Goal: Transaction & Acquisition: Purchase product/service

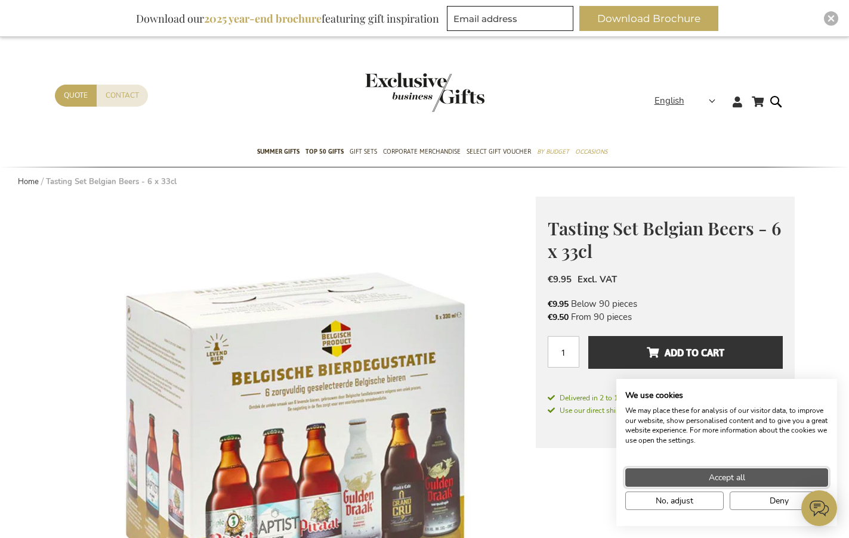
click at [765, 475] on button "Accept all" at bounding box center [726, 478] width 203 height 18
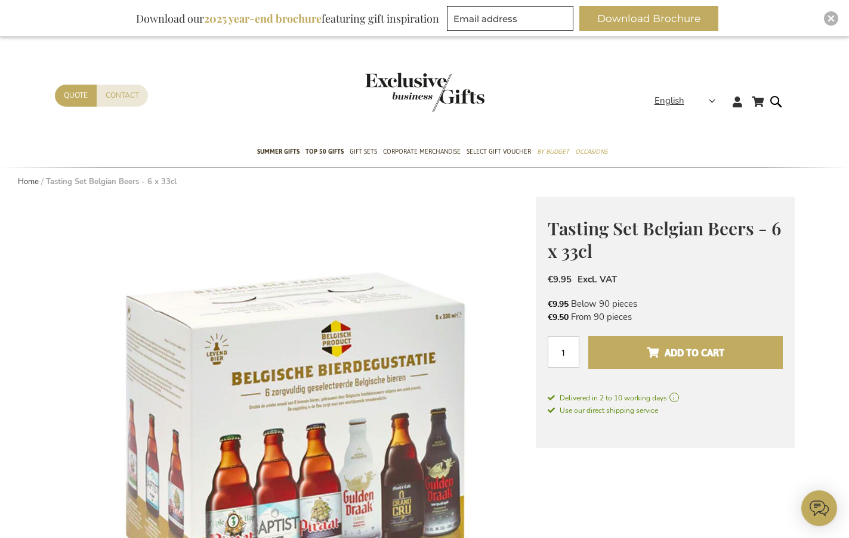
click at [670, 357] on span "Add to Cart" at bounding box center [685, 352] width 78 height 19
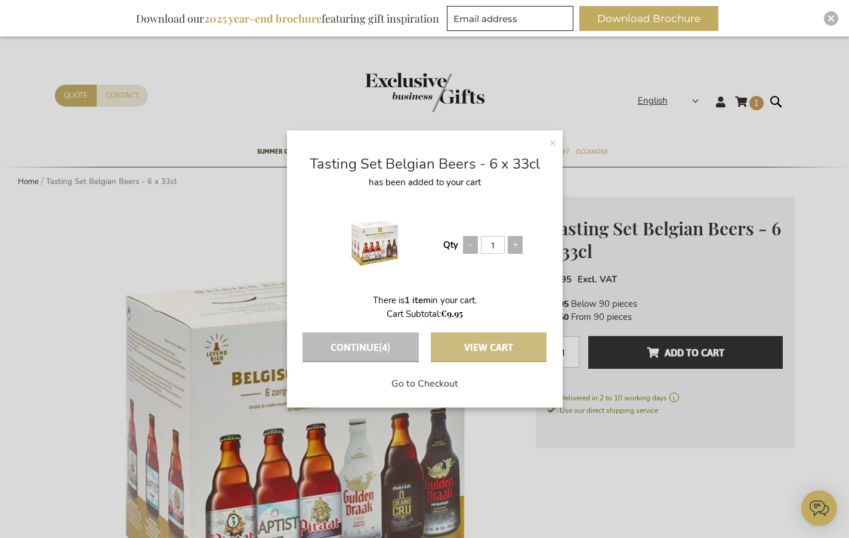
click at [470, 342] on button "View Cart" at bounding box center [489, 348] width 116 height 30
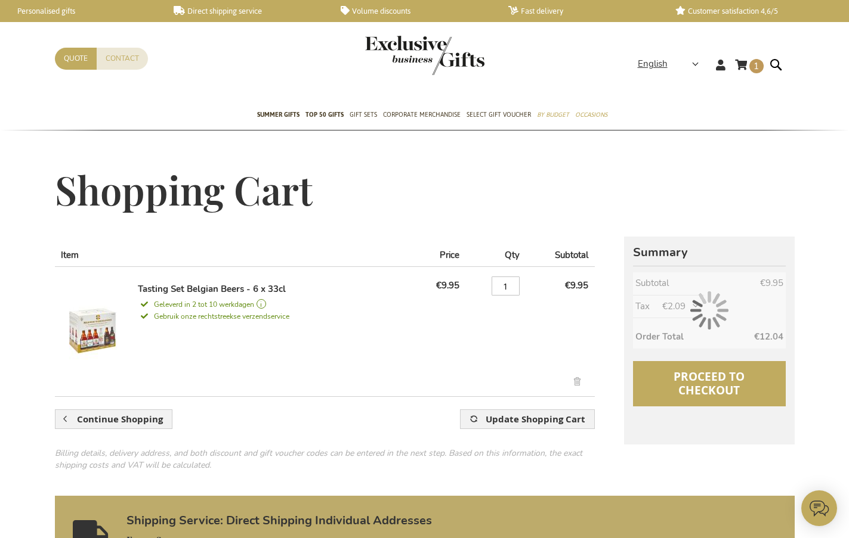
click at [713, 385] on span "Proceed to Checkout" at bounding box center [708, 383] width 71 height 29
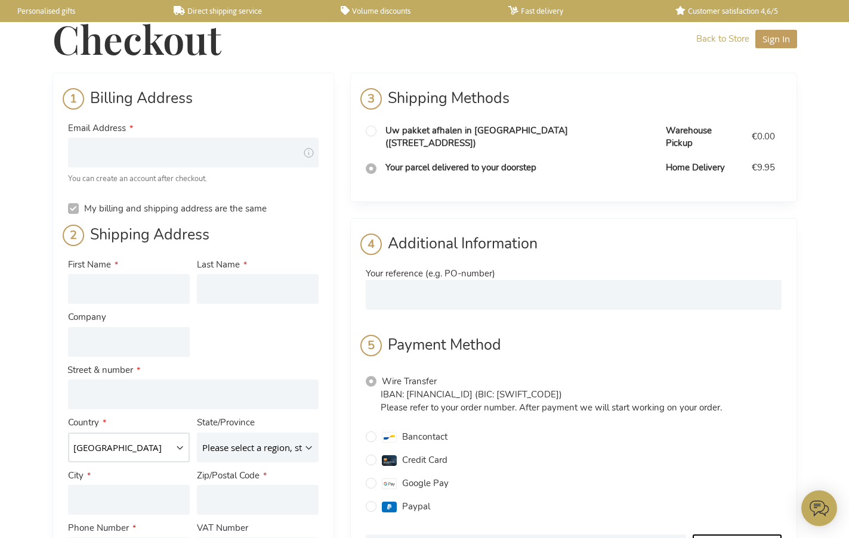
click at [151, 438] on select "[GEOGRAPHIC_DATA] [GEOGRAPHIC_DATA] [GEOGRAPHIC_DATA] [GEOGRAPHIC_DATA] [GEOGRA…" at bounding box center [129, 448] width 122 height 30
select select "AT"
click at [68, 433] on select "[GEOGRAPHIC_DATA] [GEOGRAPHIC_DATA] [GEOGRAPHIC_DATA] [GEOGRAPHIC_DATA] [GEOGRA…" at bounding box center [129, 448] width 122 height 30
click at [219, 443] on select "Please select a region, state or province. [GEOGRAPHIC_DATA] [GEOGRAPHIC_DATA] …" at bounding box center [258, 448] width 122 height 30
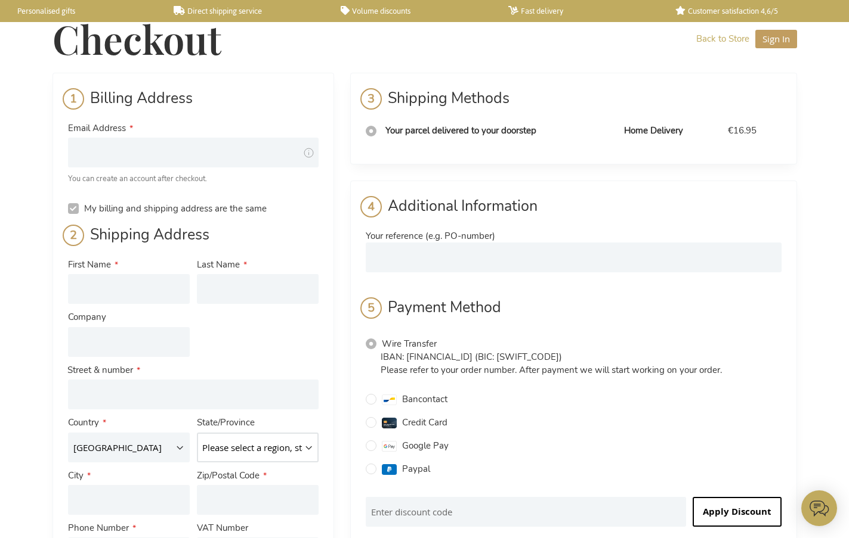
select select "102"
click at [197, 433] on select "Please select a region, state or province. [GEOGRAPHIC_DATA] [GEOGRAPHIC_DATA] …" at bounding box center [258, 448] width 122 height 30
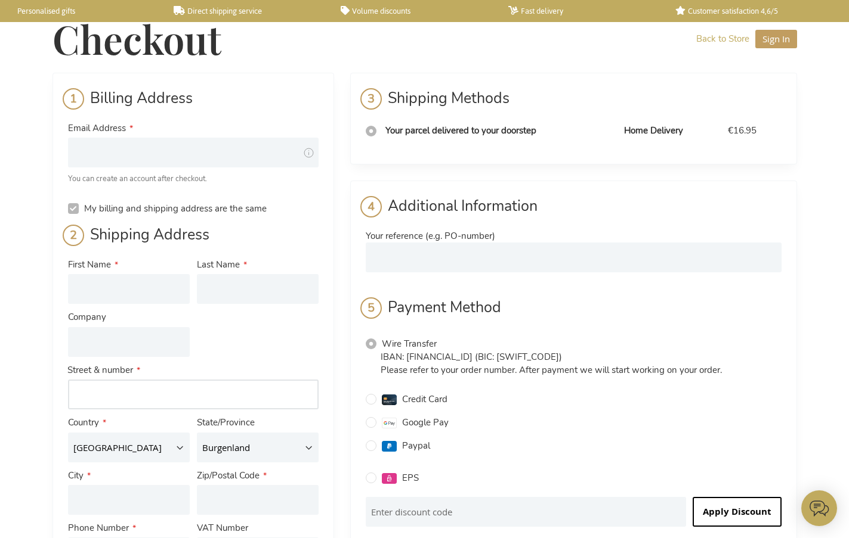
click at [148, 391] on input "Street Address: Line 1" at bounding box center [193, 395] width 250 height 30
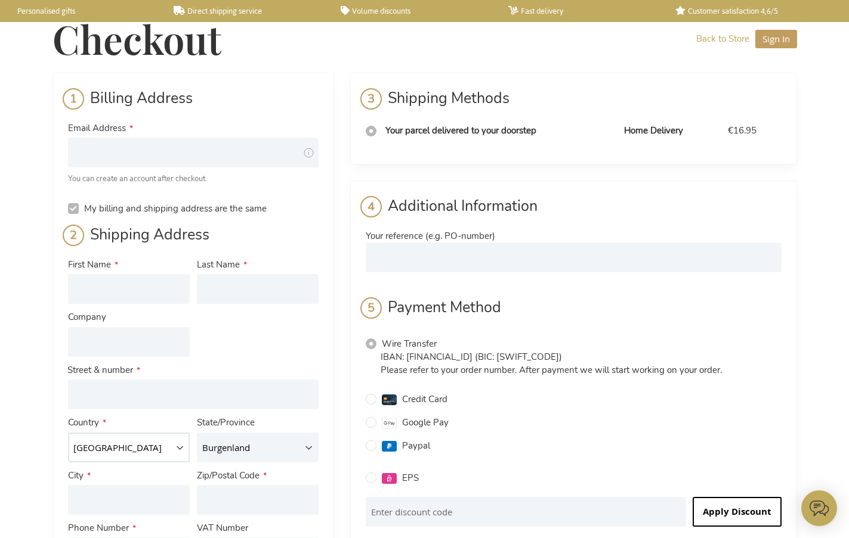
click at [140, 456] on select "[GEOGRAPHIC_DATA] [GEOGRAPHIC_DATA] [GEOGRAPHIC_DATA] [GEOGRAPHIC_DATA] [GEOGRA…" at bounding box center [129, 448] width 122 height 30
click at [47, 388] on main "Checkout Back to Store Sign In Close Sign In Email Address Password Sign In" at bounding box center [424, 484] width 763 height 968
